Goal: Complete application form

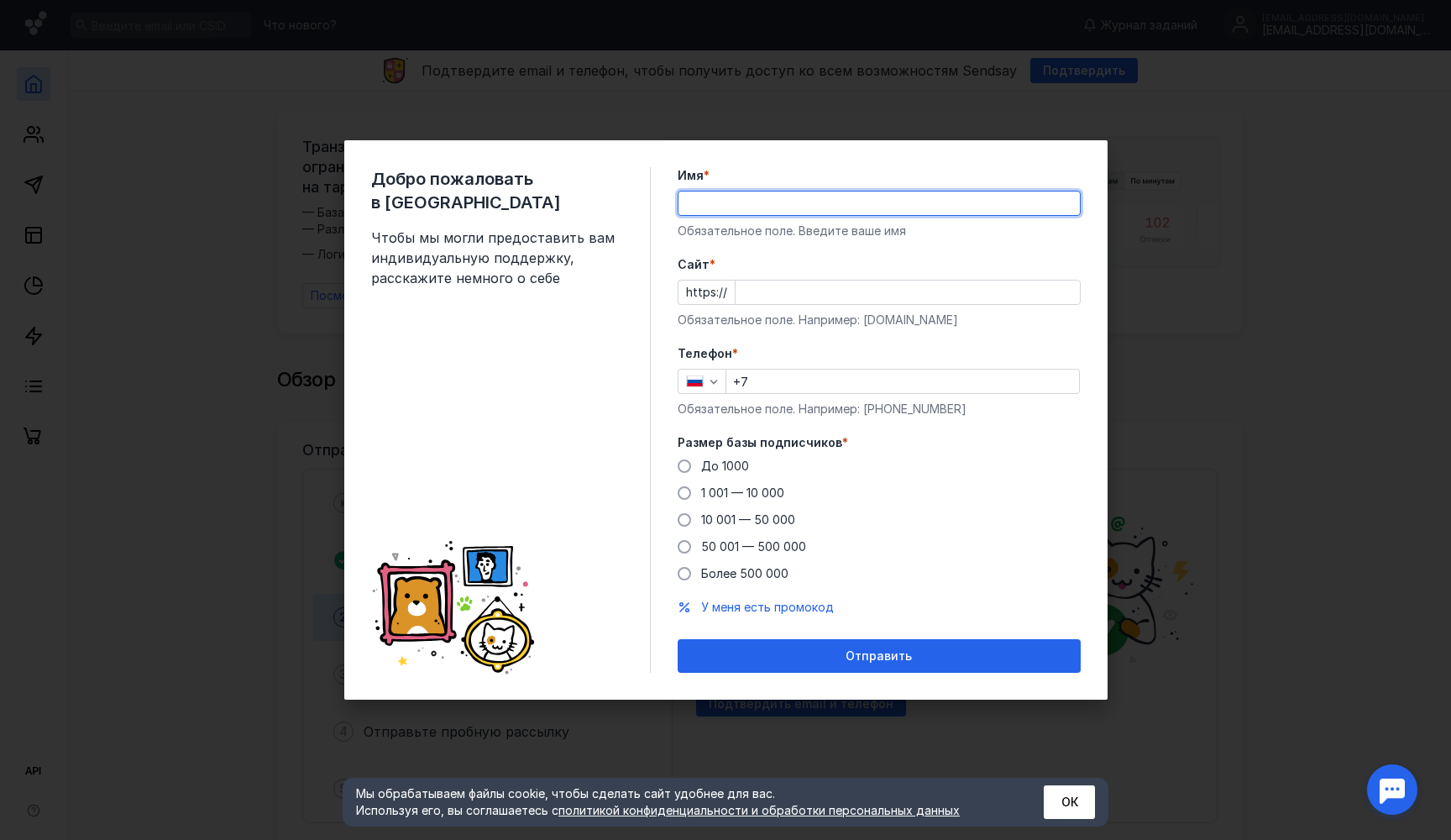
type input "L"
type input "[PERSON_NAME]"
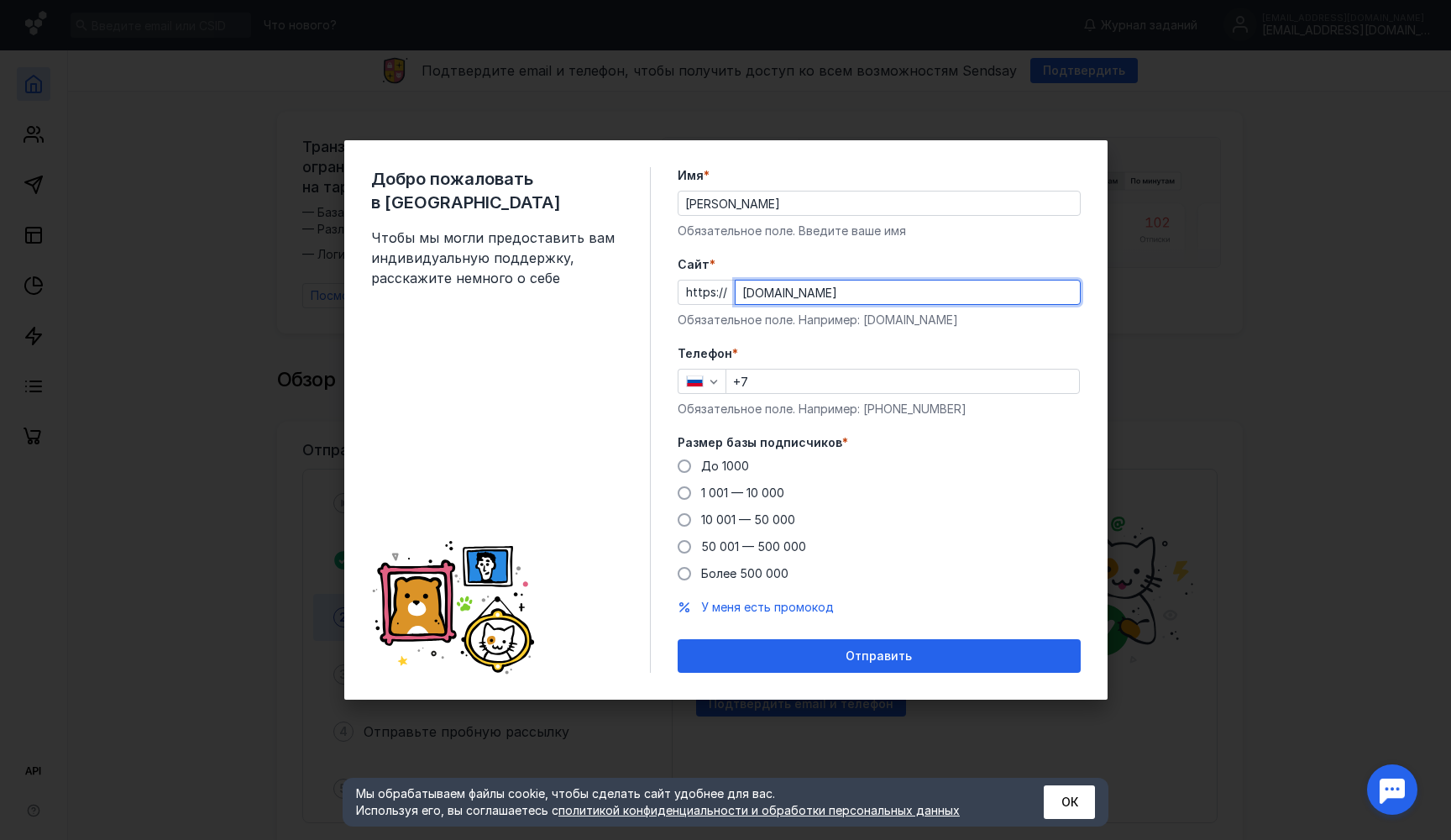
type input "[DOMAIN_NAME]"
click at [832, 388] on input "+7" at bounding box center [903, 381] width 353 height 23
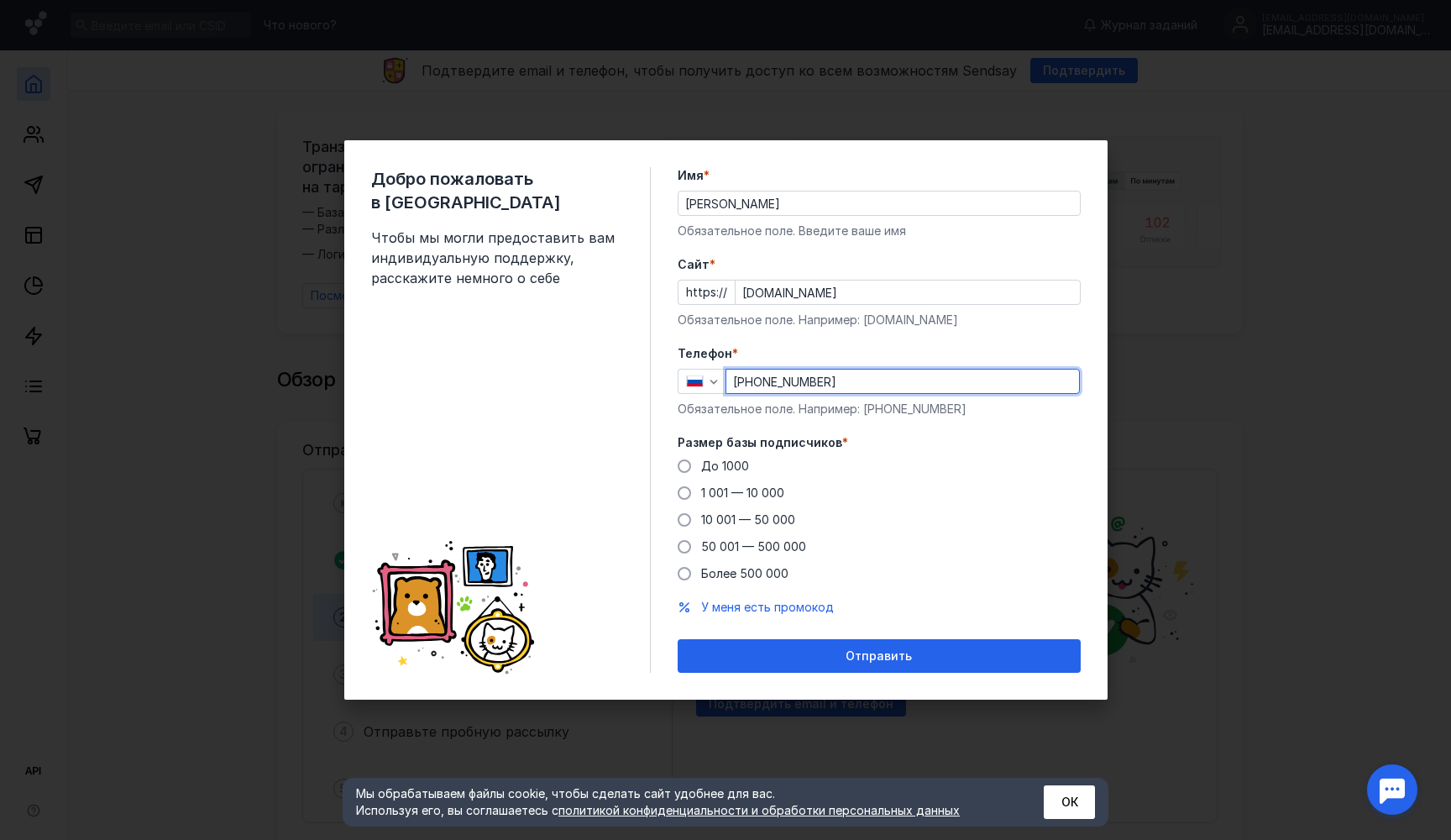
type input "[PHONE_NUMBER]"
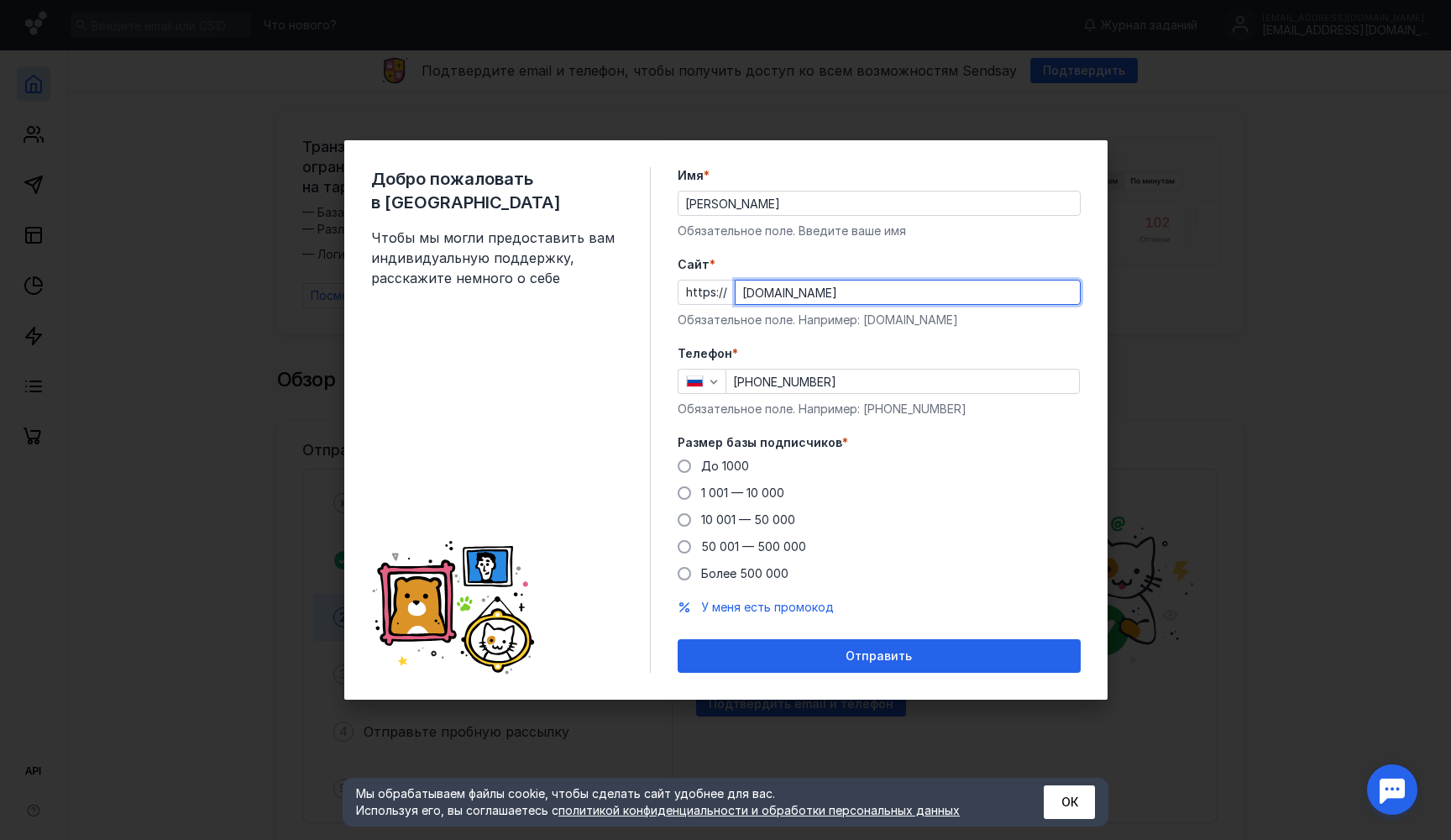
click at [775, 292] on input "[DOMAIN_NAME]" at bounding box center [907, 292] width 344 height 23
drag, startPoint x: 779, startPoint y: 292, endPoint x: 718, endPoint y: 288, distance: 61.1
click at [718, 288] on div "https:// [DOMAIN_NAME]" at bounding box center [878, 292] width 403 height 25
type input "[DOMAIN_NAME]"
click at [730, 471] on span "До 1000" at bounding box center [725, 465] width 48 height 14
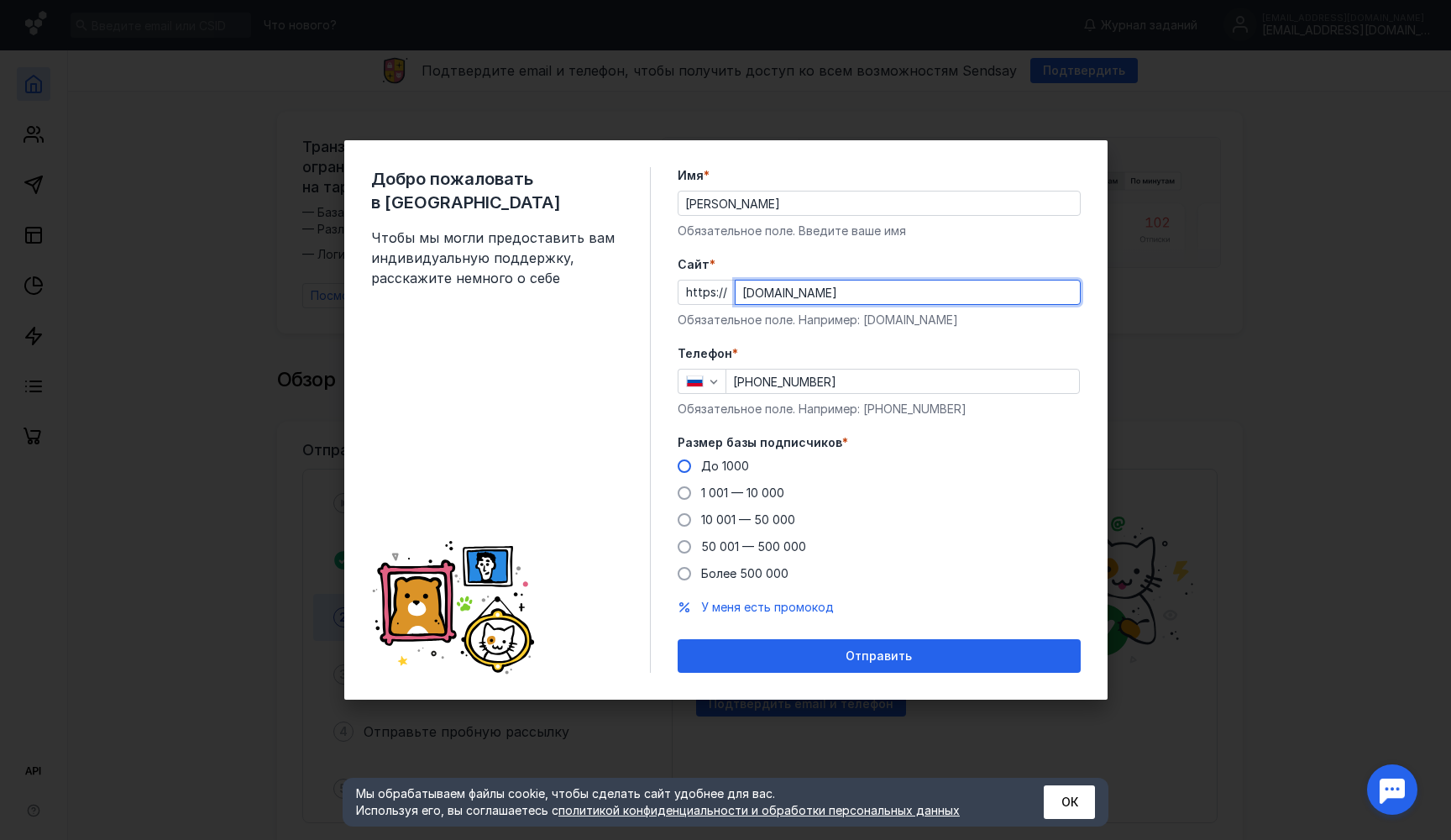
click at [0, 0] on input "До 1000" at bounding box center [0, 0] width 0 height 0
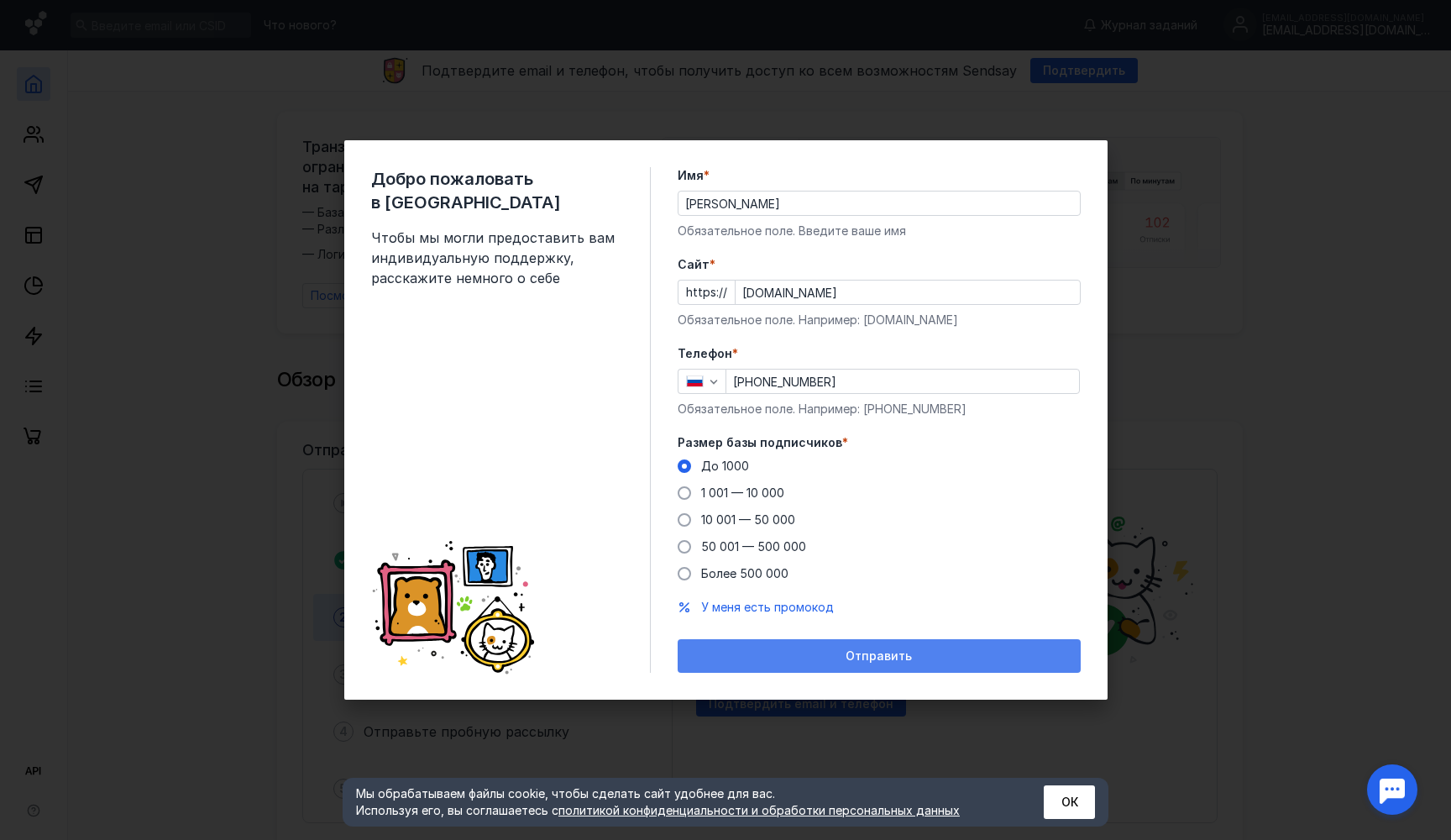
click at [795, 649] on div "Отправить" at bounding box center [878, 656] width 386 height 14
